Goal: Information Seeking & Learning: Learn about a topic

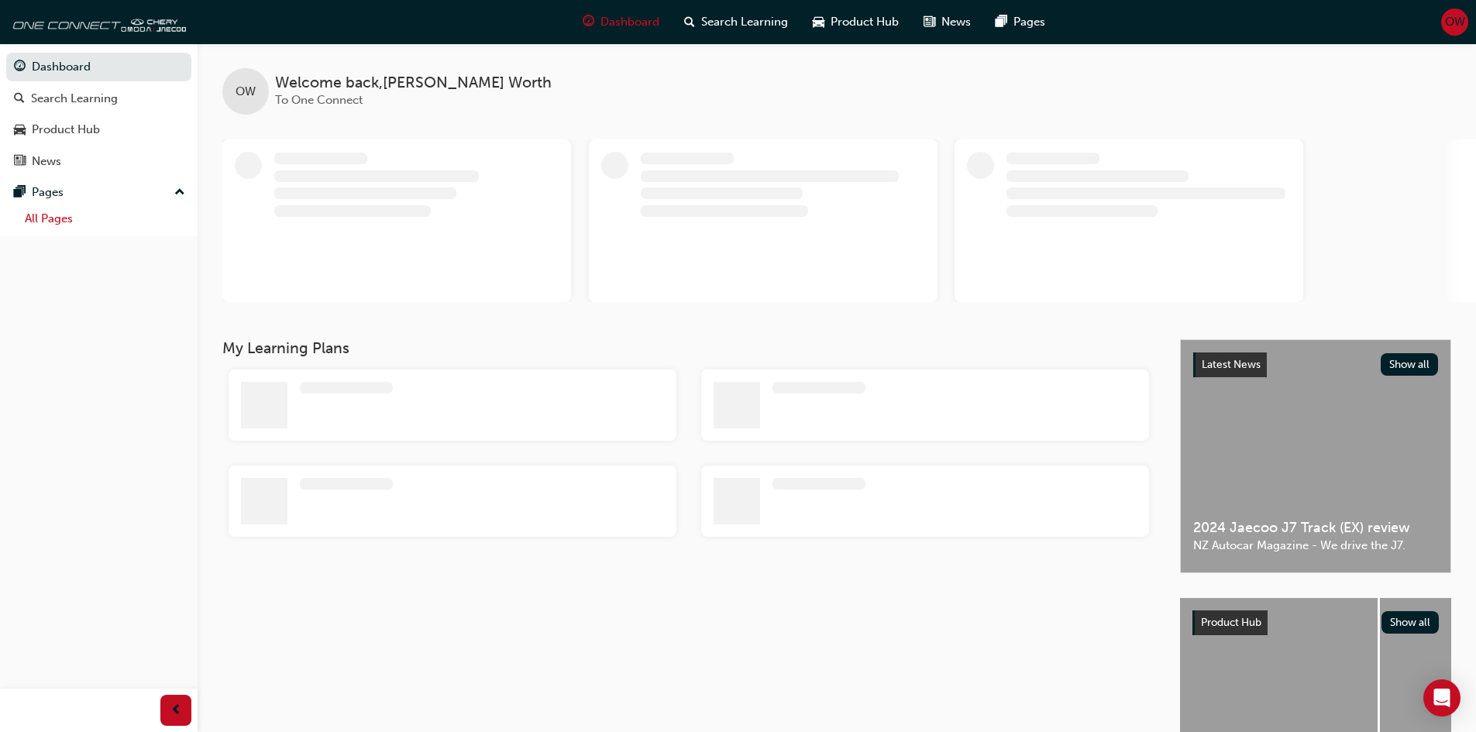
click at [67, 225] on link "All Pages" at bounding box center [105, 219] width 173 height 24
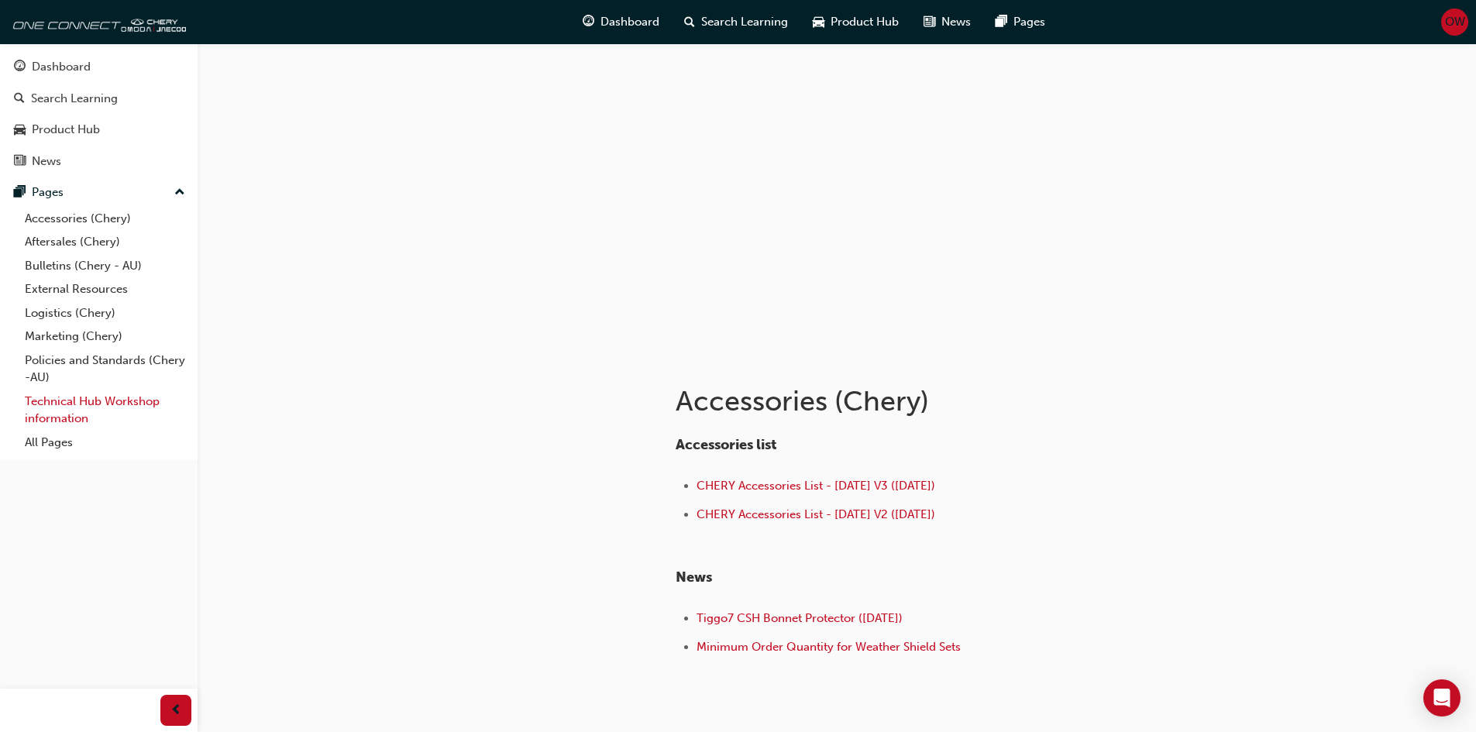
click at [77, 424] on link "Technical Hub Workshop information" at bounding box center [105, 410] width 173 height 41
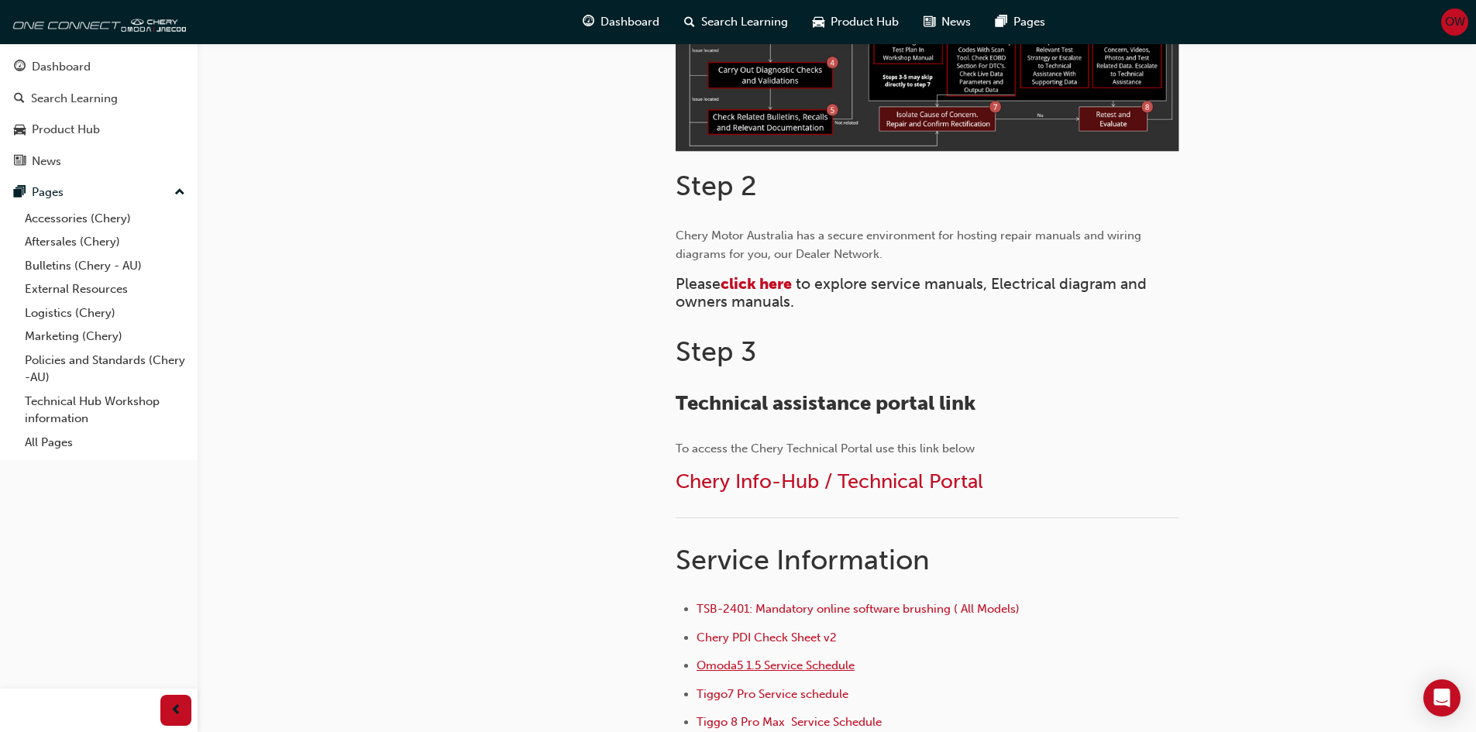
scroll to position [775, 0]
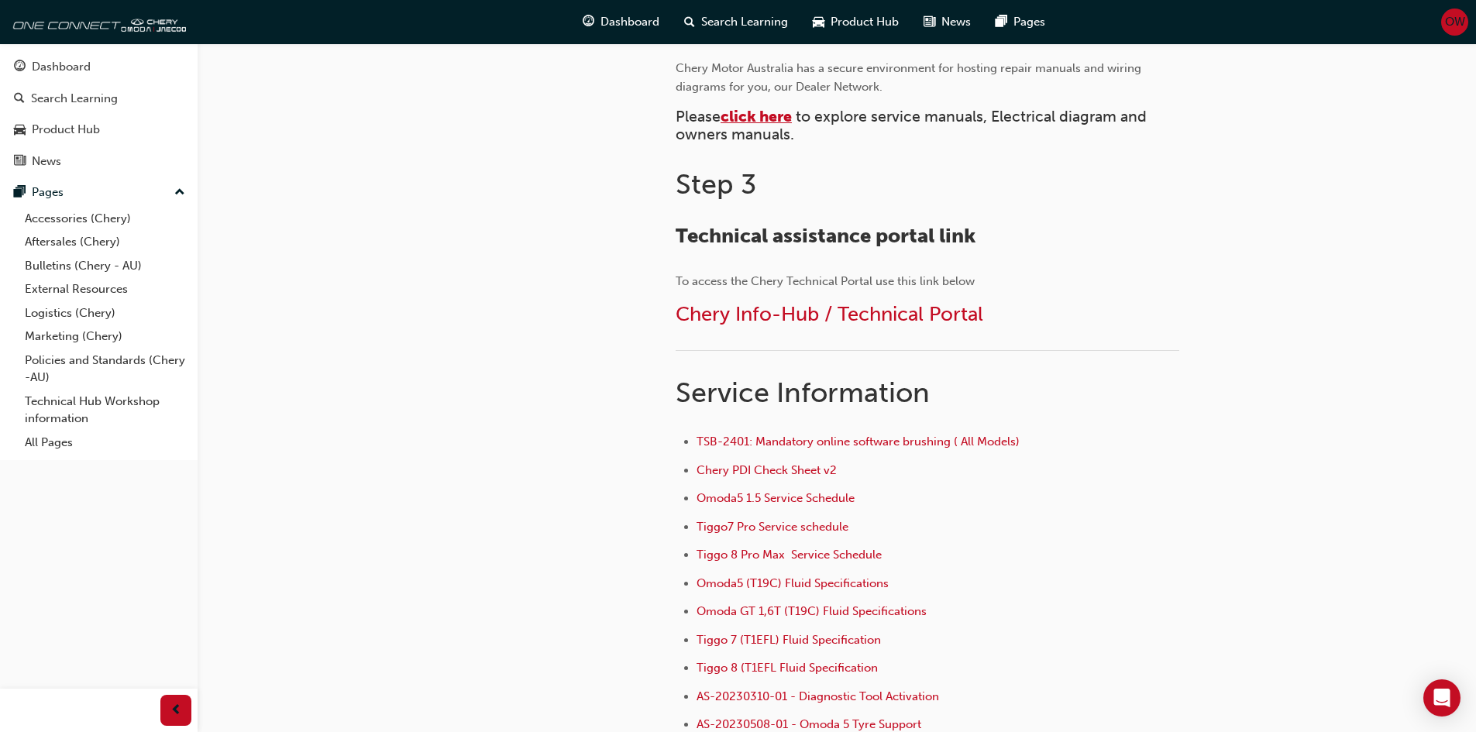
click at [779, 113] on span "click here" at bounding box center [755, 117] width 71 height 18
